Goal: Information Seeking & Learning: Learn about a topic

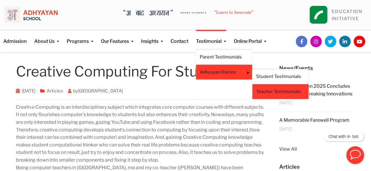
click at [265, 91] on link "Teacher Testimonials" at bounding box center [280, 91] width 48 height 6
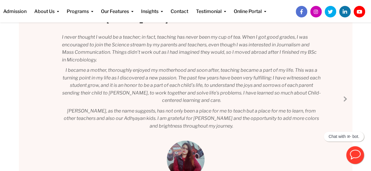
scroll to position [161, 0]
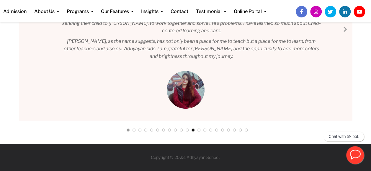
click at [194, 128] on link at bounding box center [192, 131] width 3 height 6
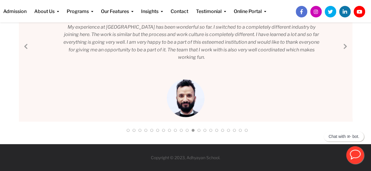
click at [200, 130] on div at bounding box center [203, 131] width 6 height 8
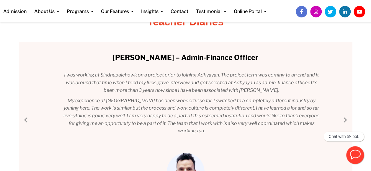
scroll to position [8, 0]
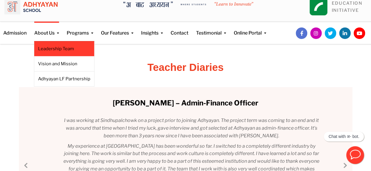
click at [57, 47] on link "Leadership Team" at bounding box center [64, 48] width 52 height 6
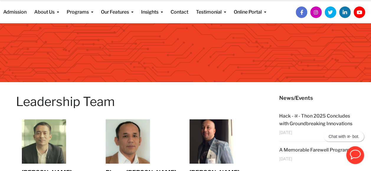
scroll to position [19, 0]
